Goal: Transaction & Acquisition: Book appointment/travel/reservation

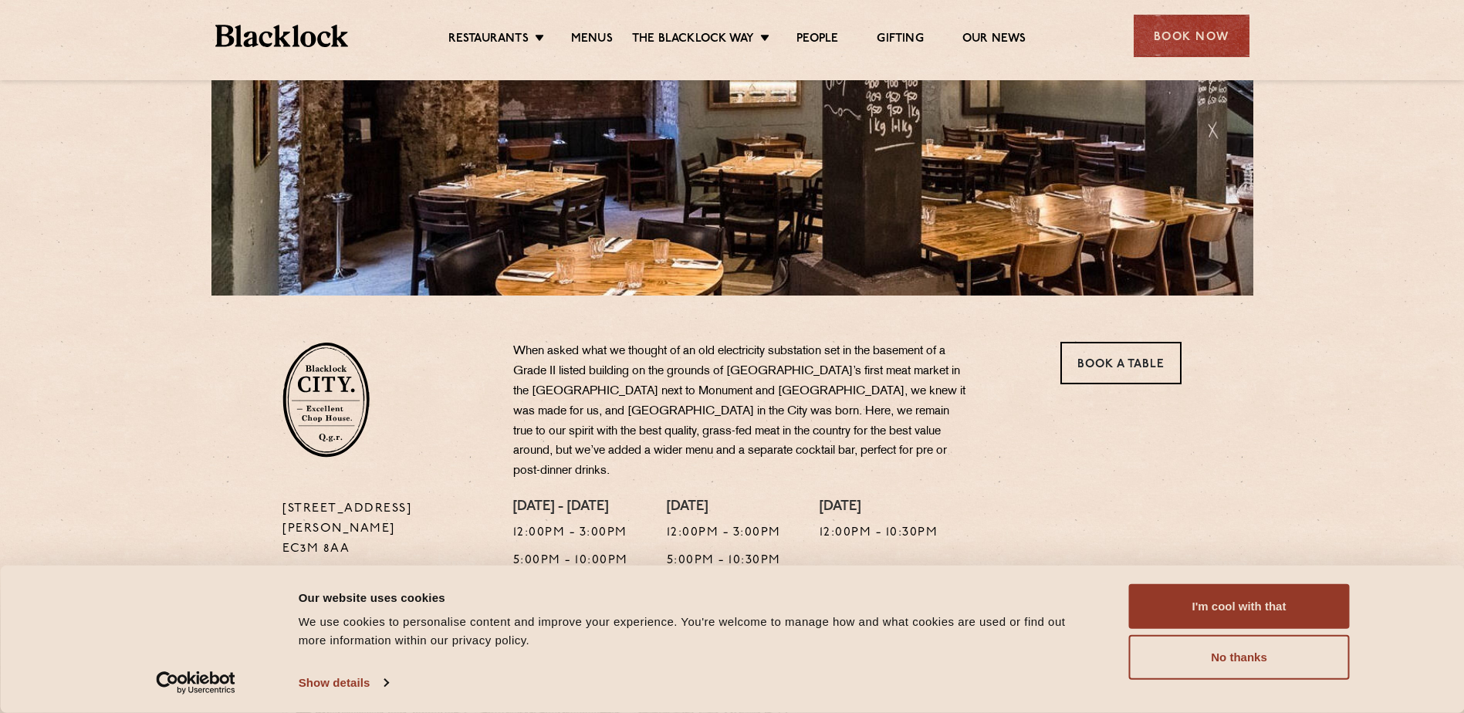
scroll to position [309, 0]
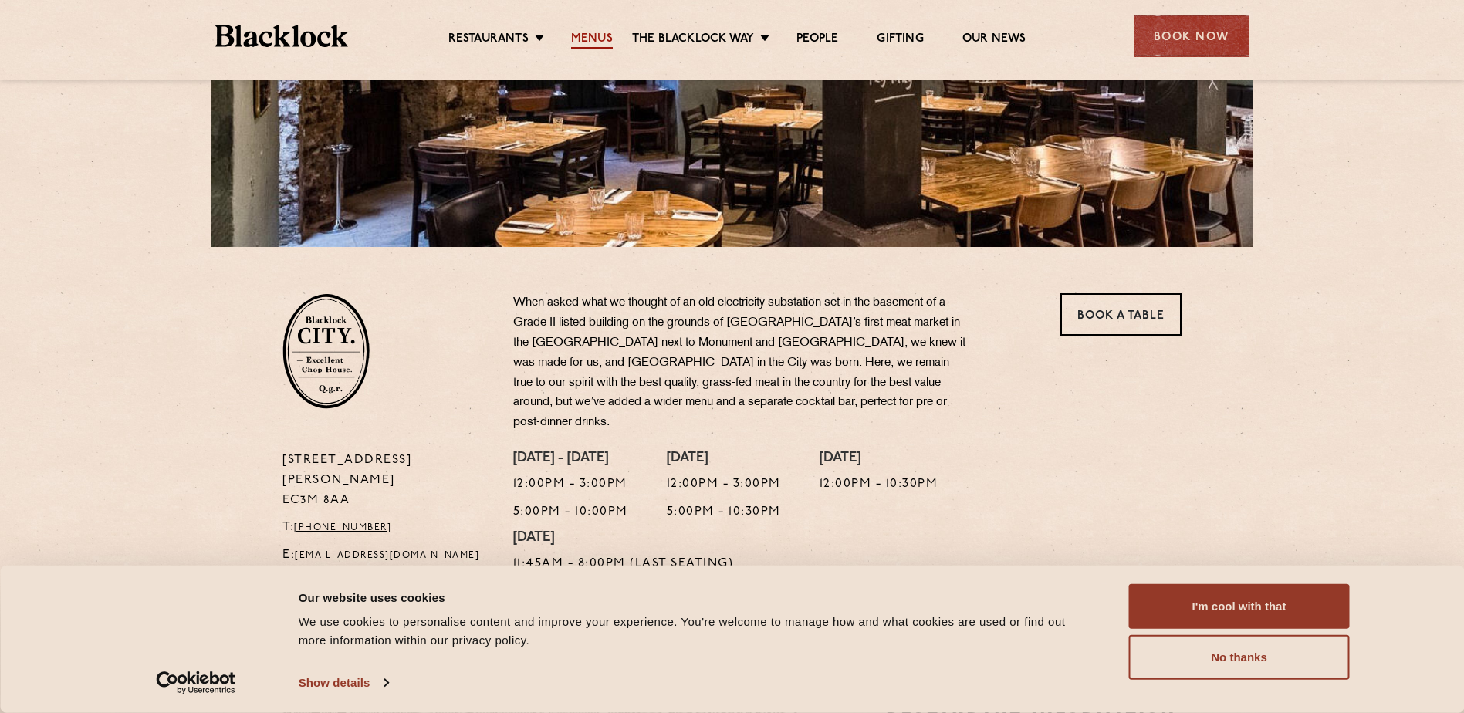
click at [584, 32] on link "Menus" at bounding box center [592, 40] width 42 height 17
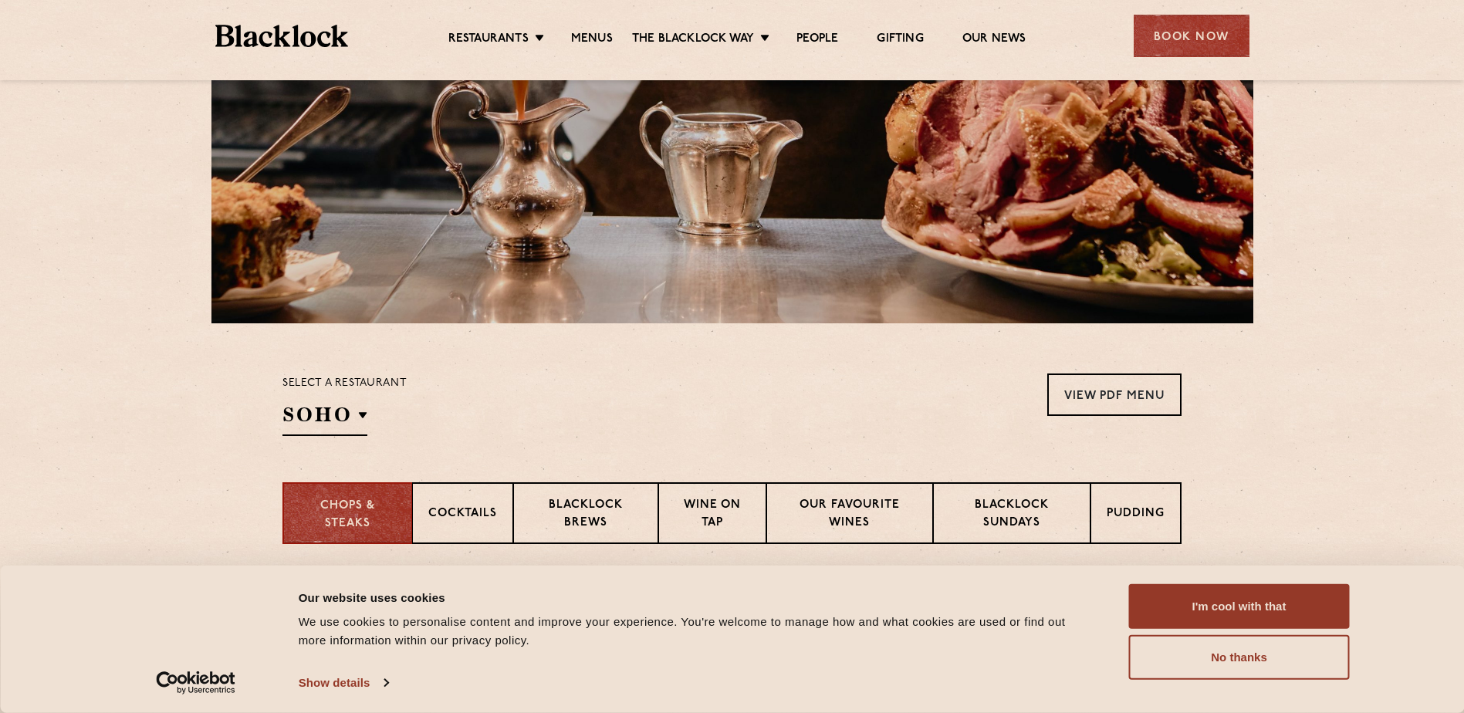
scroll to position [232, 0]
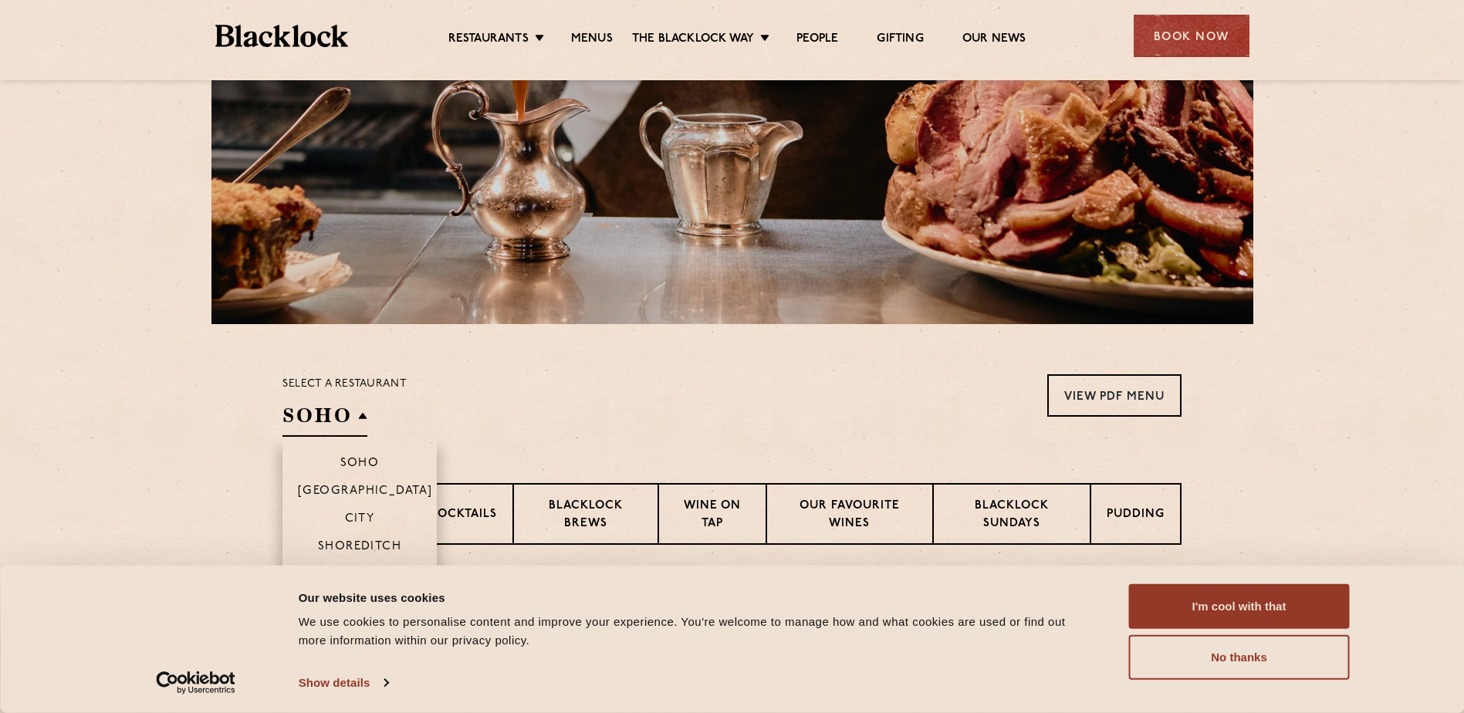
click at [340, 430] on h2 "SOHO" at bounding box center [324, 419] width 85 height 35
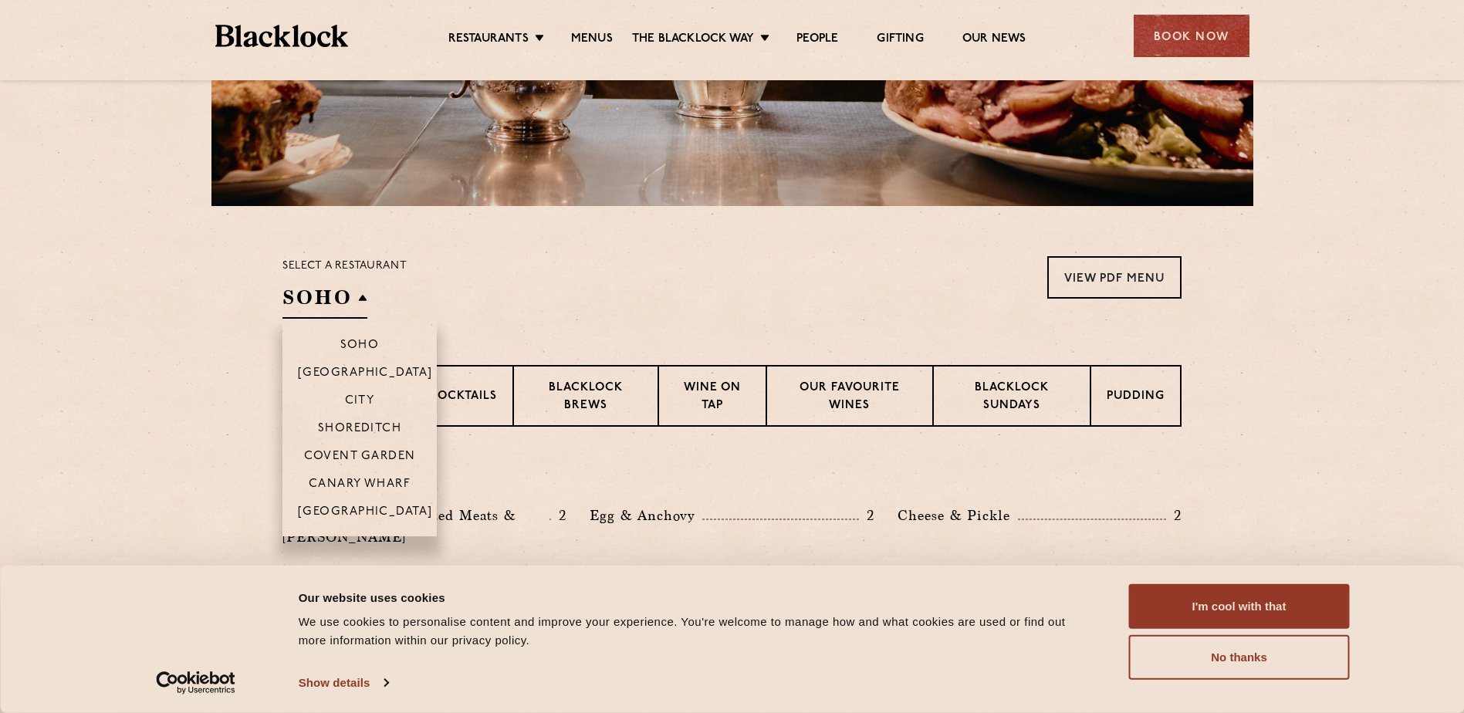
scroll to position [386, 0]
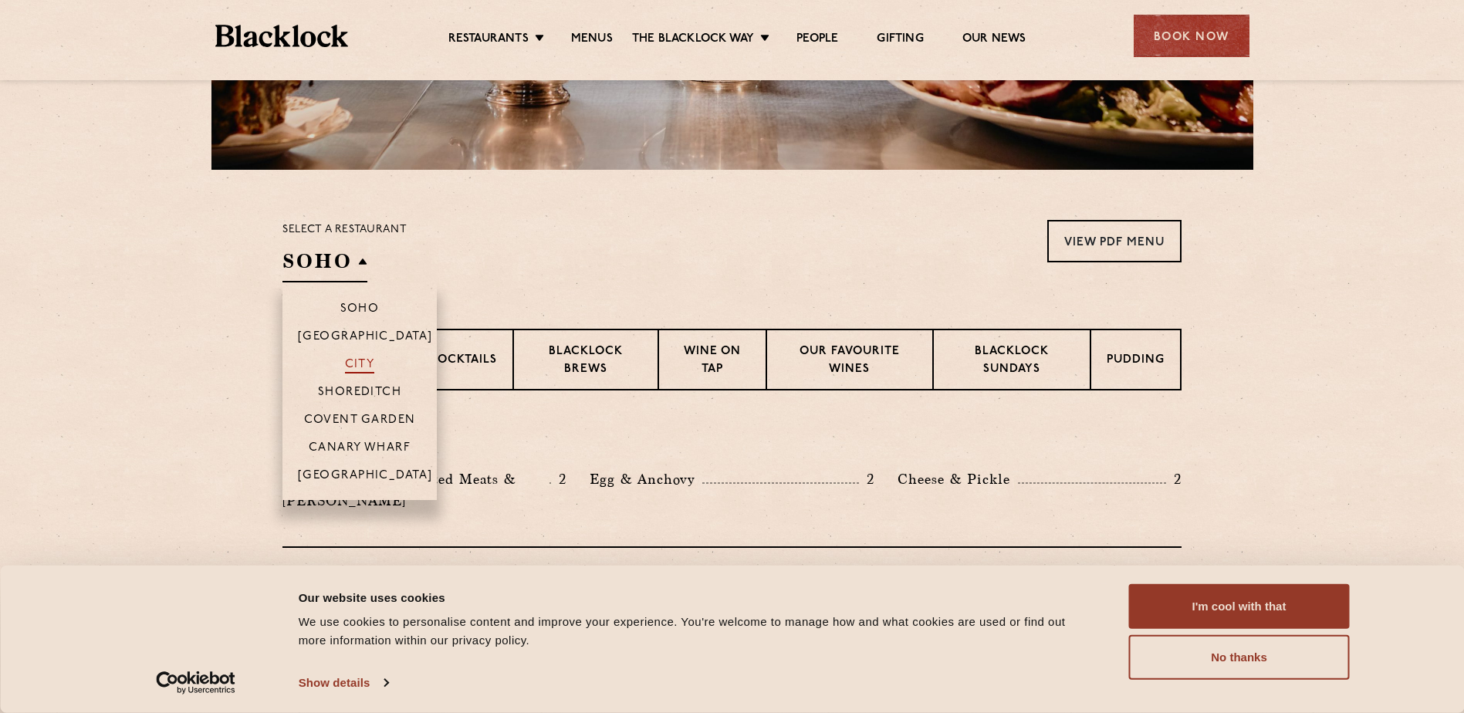
click at [374, 364] on p "City" at bounding box center [360, 365] width 30 height 15
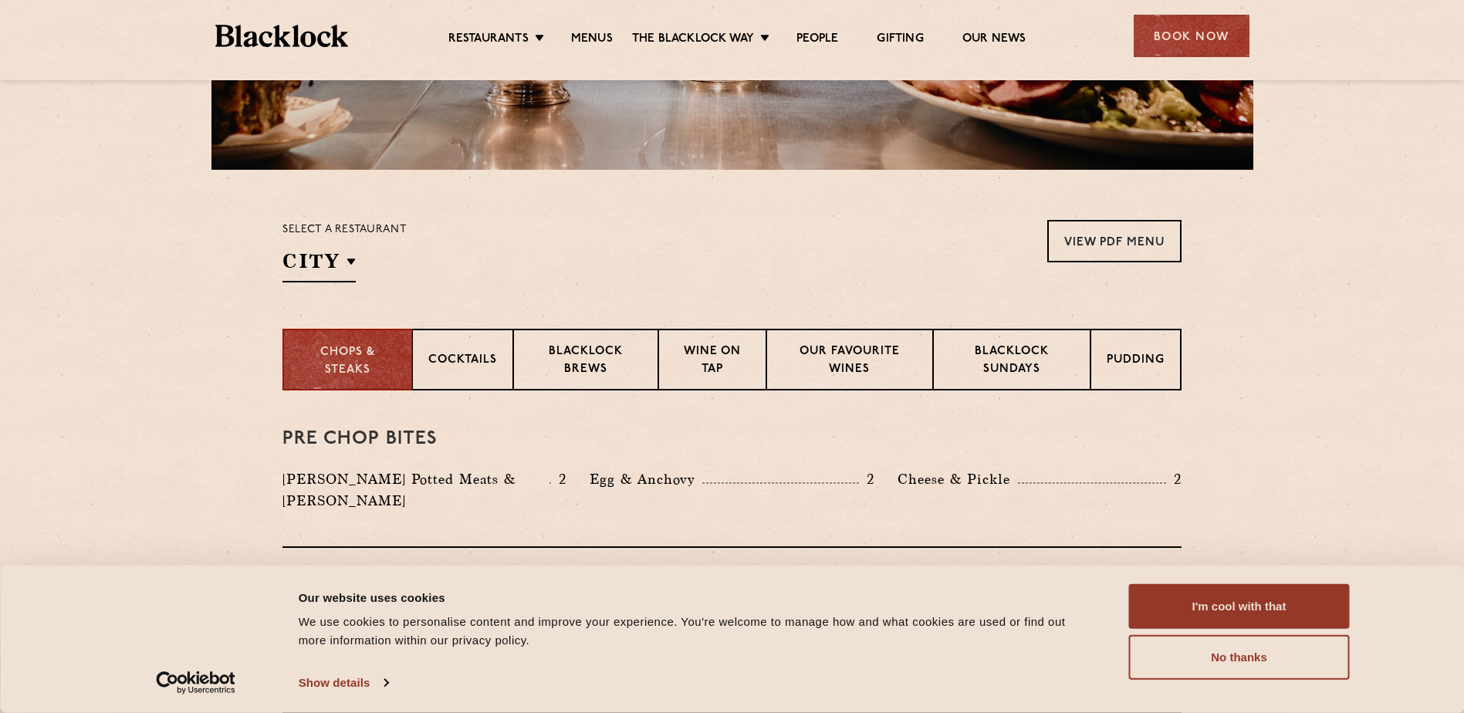
click at [539, 245] on div "Select a restaurant City Soho Birmingham City Shoreditch Covent Garden Canary W…" at bounding box center [731, 251] width 899 height 63
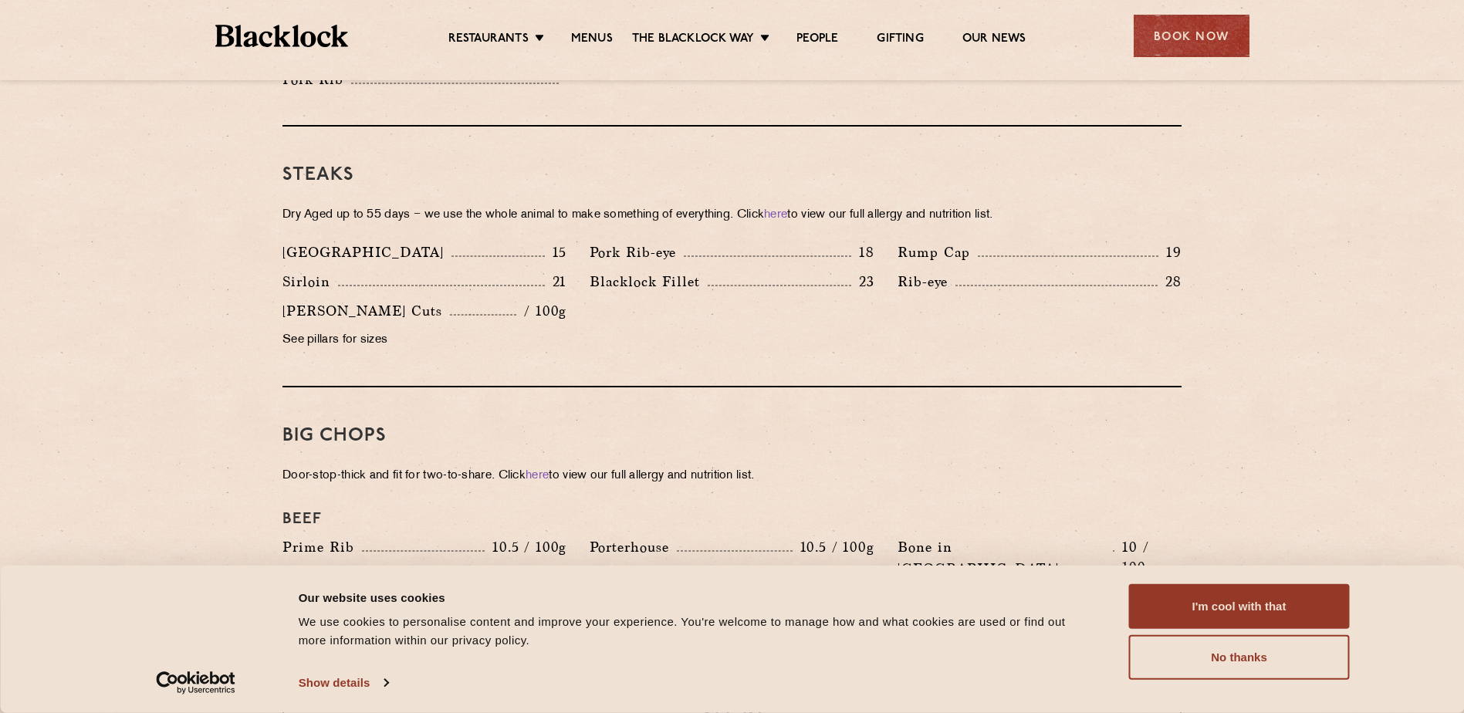
scroll to position [1466, 0]
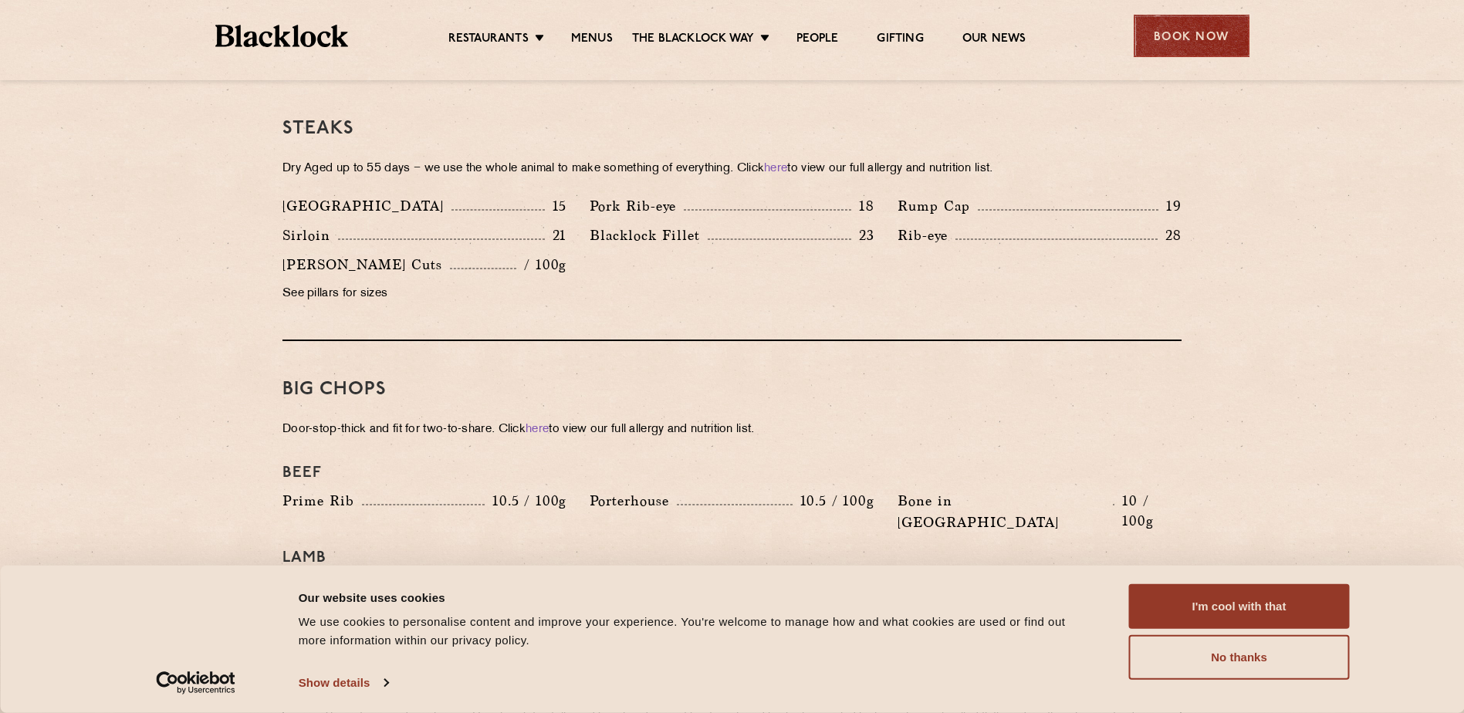
click at [1151, 37] on div "Book Now" at bounding box center [1192, 36] width 116 height 42
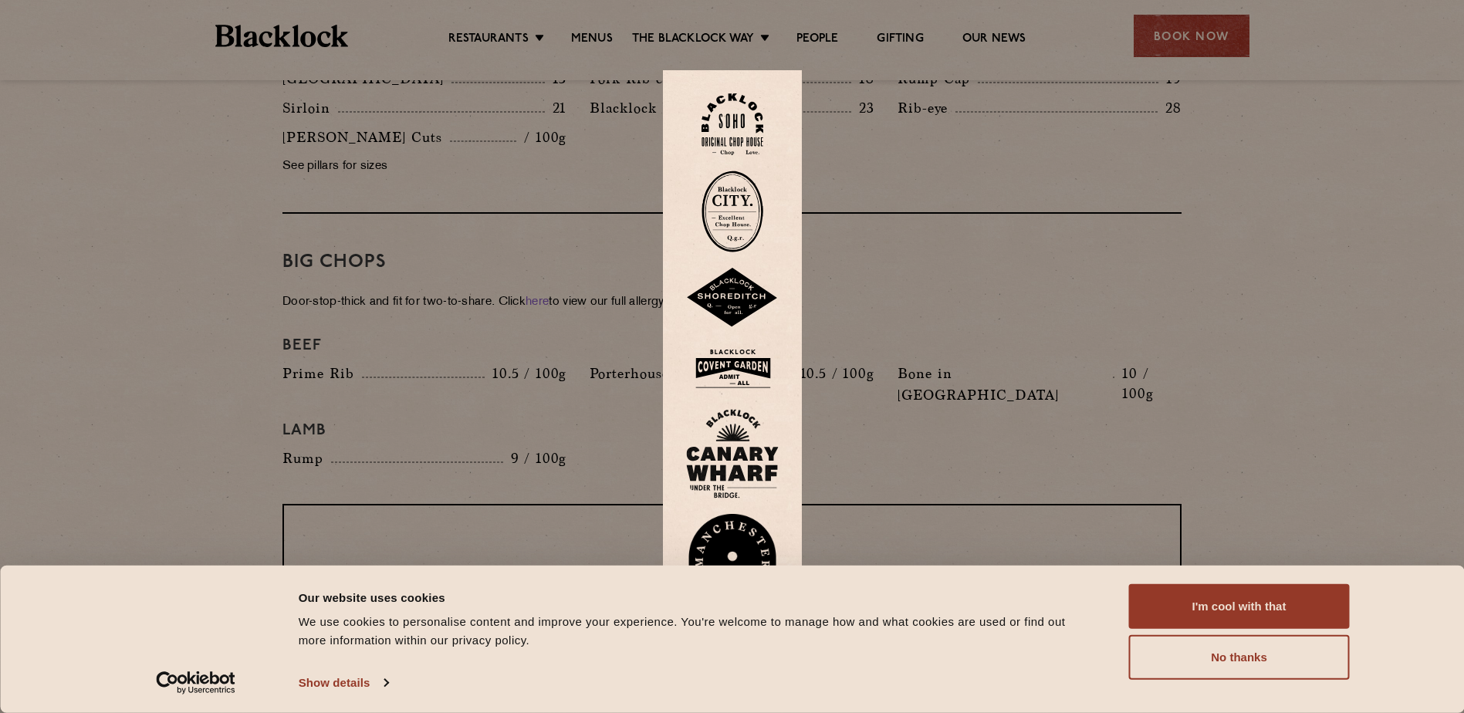
scroll to position [1621, 0]
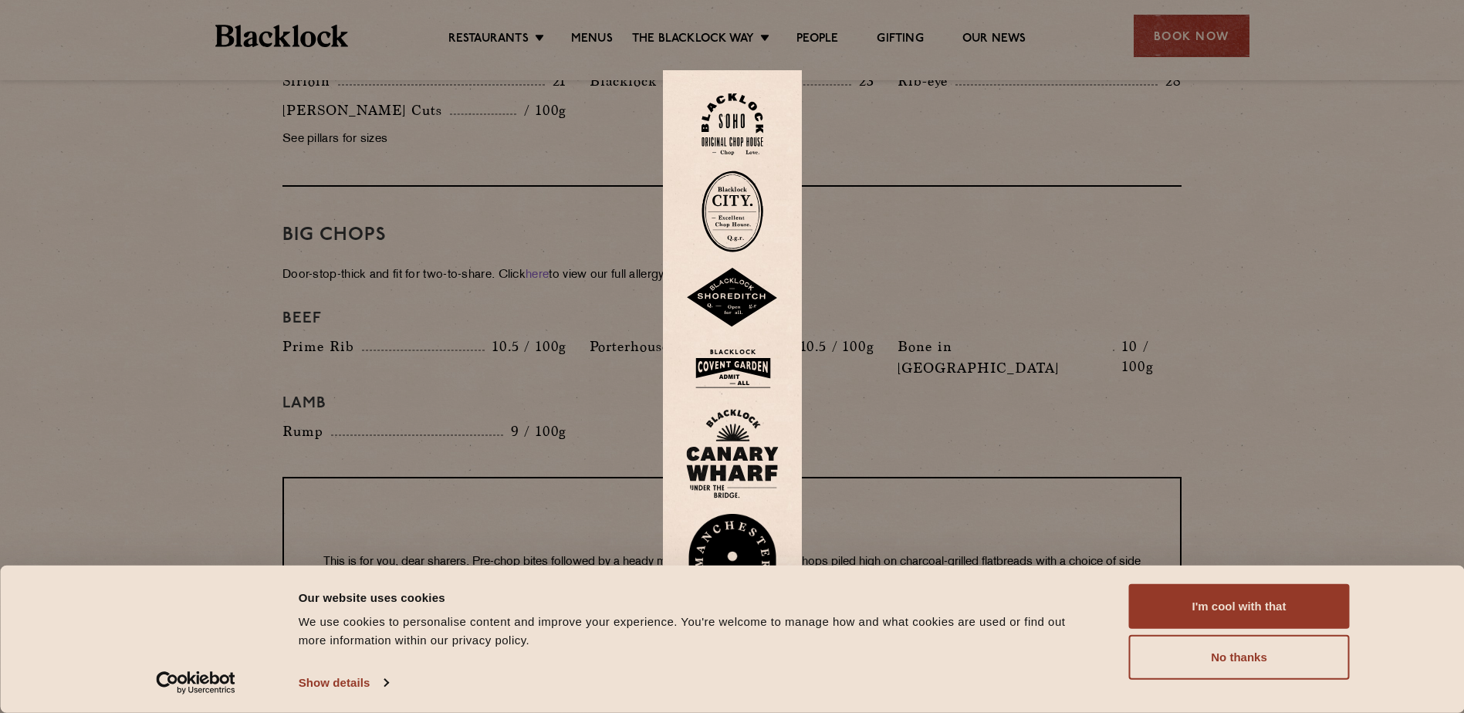
click at [739, 235] on img at bounding box center [733, 212] width 62 height 82
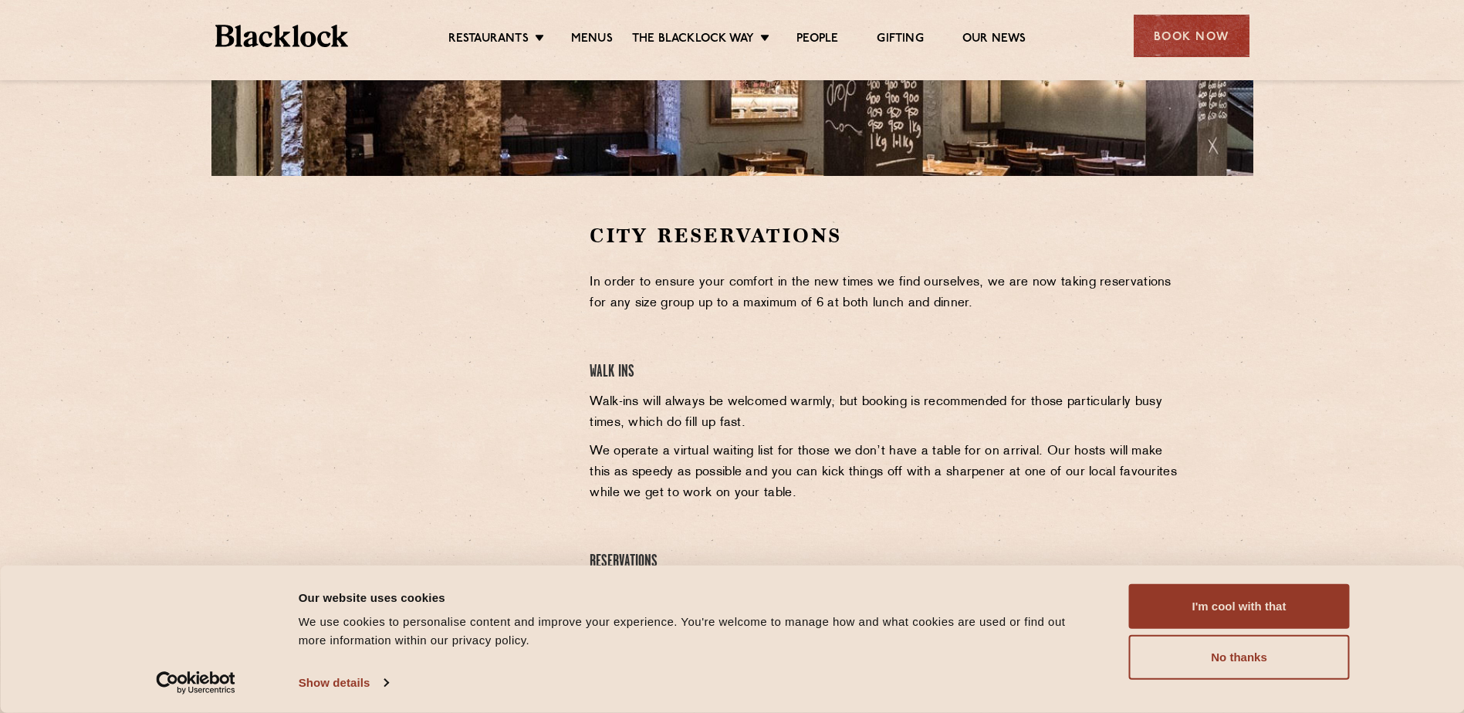
scroll to position [386, 0]
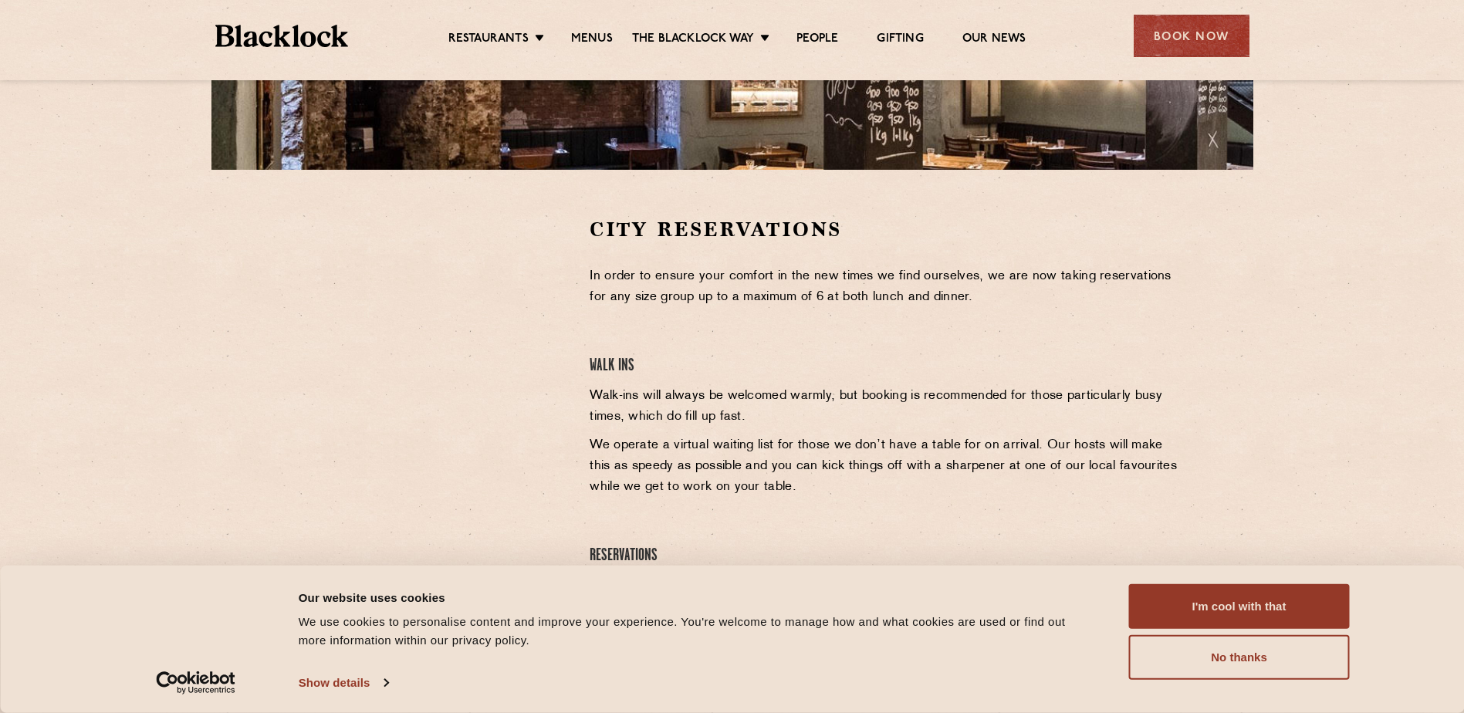
click at [228, 229] on section "City Reservations In order to ensure your comfort in the new times we find ours…" at bounding box center [732, 450] width 1464 height 560
click at [259, 392] on section "City Reservations In order to ensure your comfort in the new times we find ours…" at bounding box center [732, 450] width 1464 height 560
